Goal: Obtain resource: Obtain resource

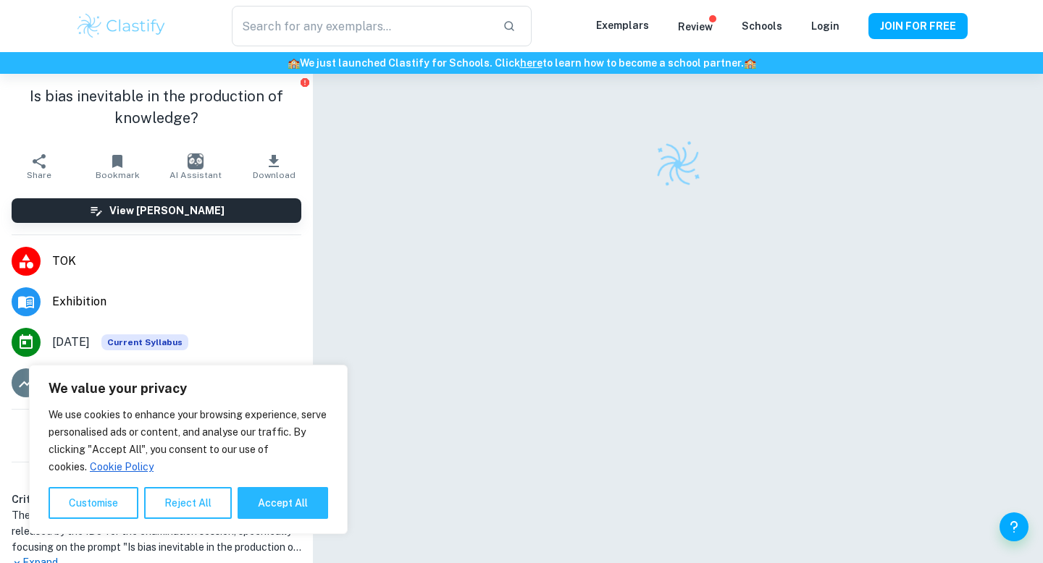
scroll to position [9, 0]
click at [278, 497] on button "Accept All" at bounding box center [283, 503] width 91 height 32
checkbox input "true"
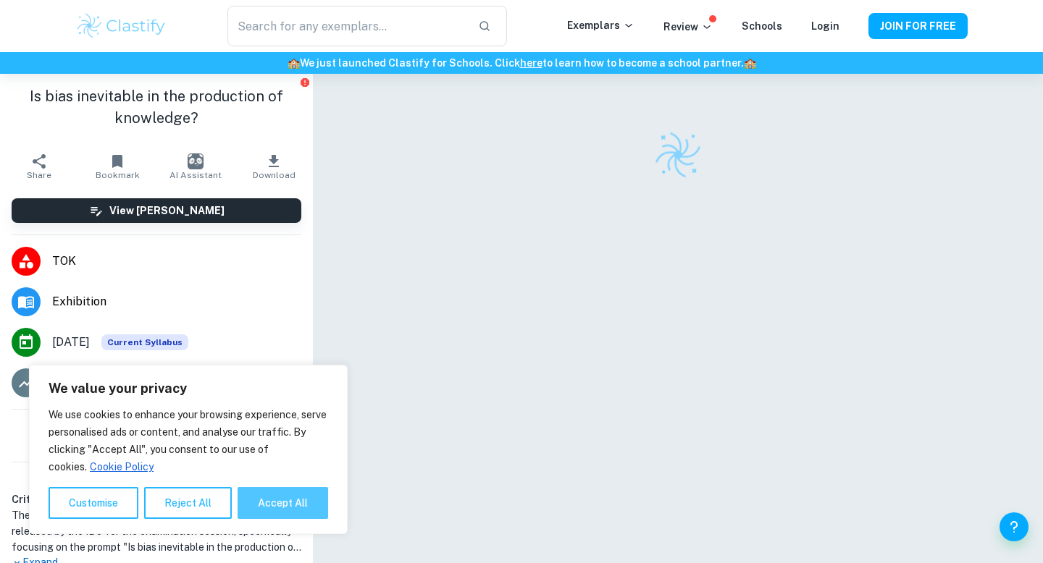
checkbox input "true"
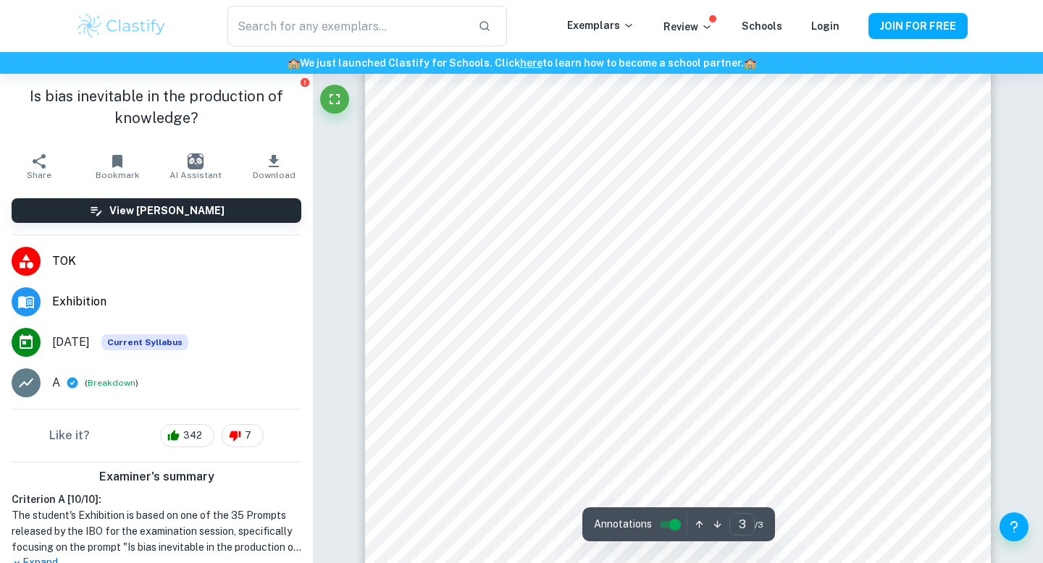
scroll to position [2408, 0]
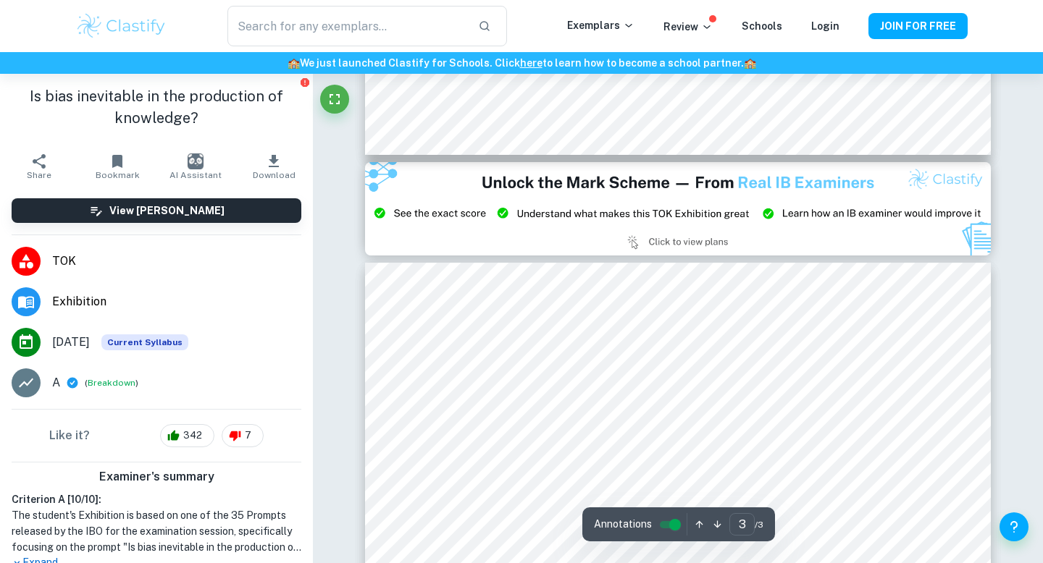
type input "2"
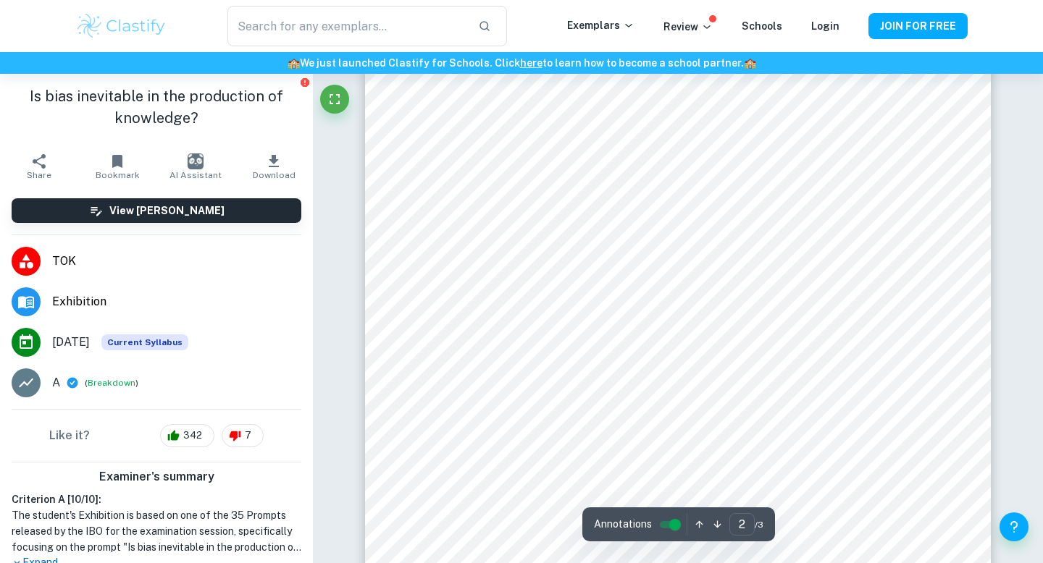
scroll to position [1179, 0]
